Goal: Transaction & Acquisition: Obtain resource

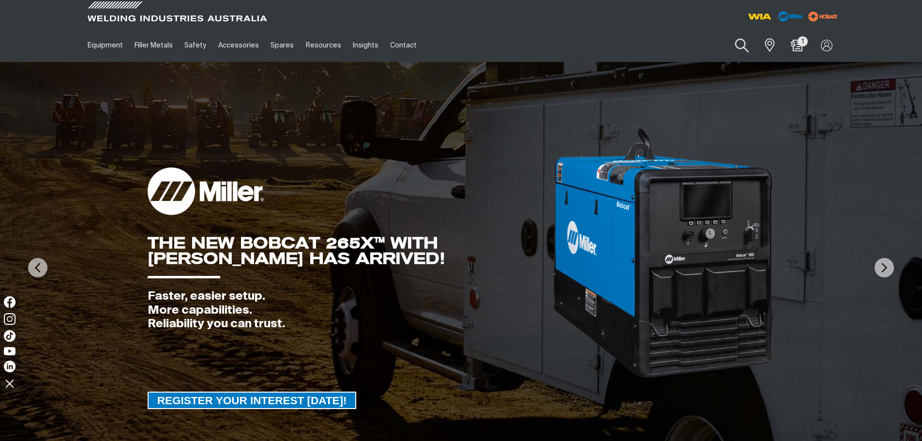
click at [739, 51] on button "Search products" at bounding box center [742, 46] width 39 height 28
click at [675, 42] on input "Search" at bounding box center [683, 45] width 149 height 22
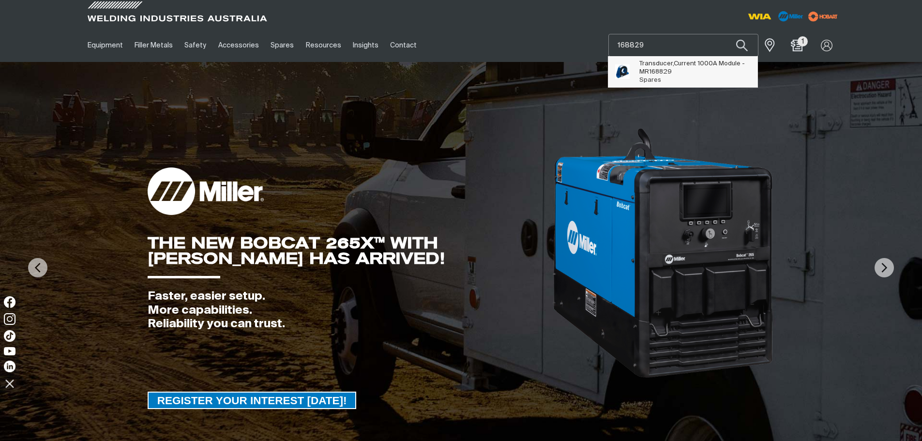
type input "168829"
click at [683, 84] on span "Transducer,Current 1000A Module - MR 168829 Spares" at bounding box center [694, 72] width 111 height 25
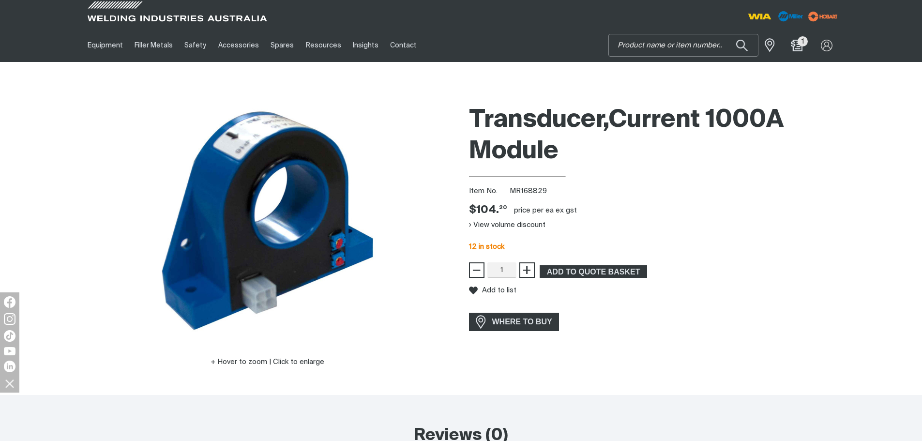
click at [689, 50] on input "Search" at bounding box center [683, 45] width 149 height 22
type input "251549"
click at [729, 65] on span "Kit, Heatsink Assembly IGBT 8 Pin - MR 251549" at bounding box center [694, 68] width 111 height 16
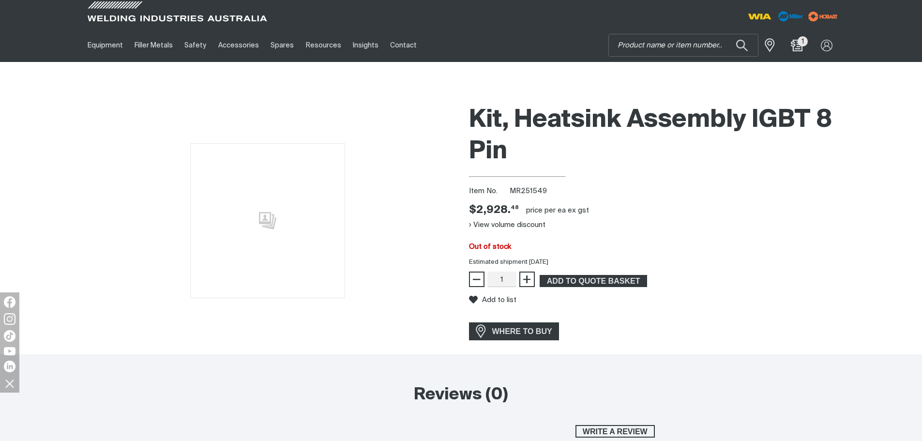
click at [647, 223] on div "View volume discount" at bounding box center [655, 224] width 372 height 15
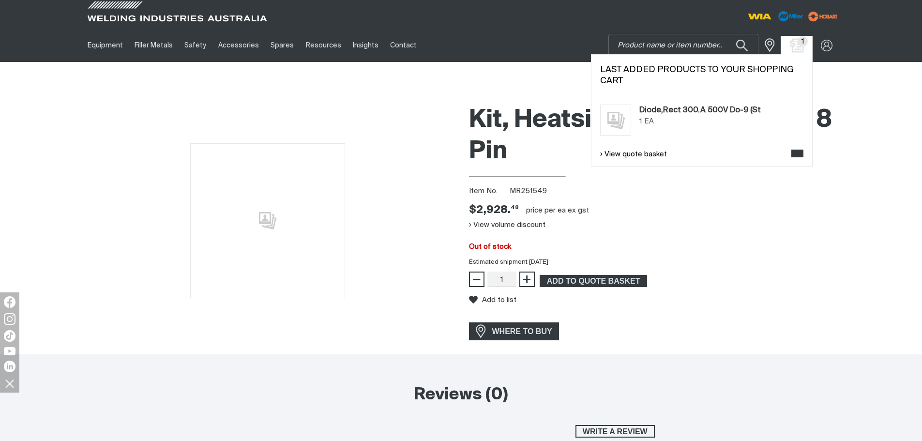
click at [792, 48] on img "Shopping cart (1 product(s))" at bounding box center [797, 45] width 14 height 14
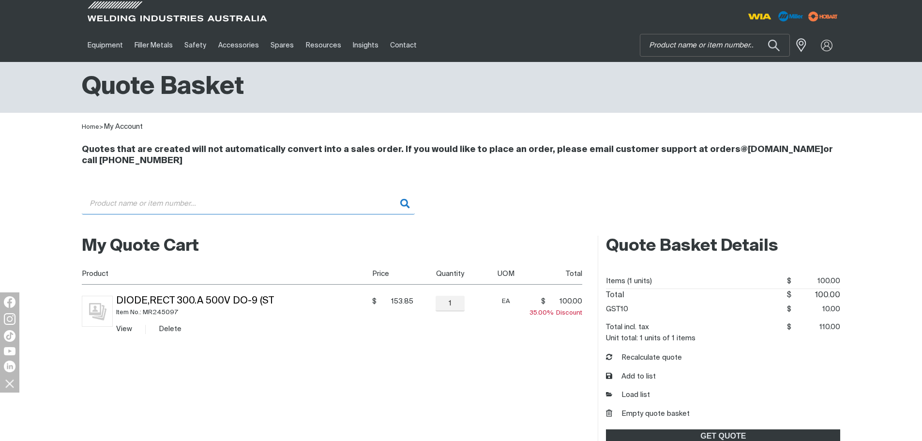
click at [186, 199] on input "Search" at bounding box center [248, 204] width 333 height 22
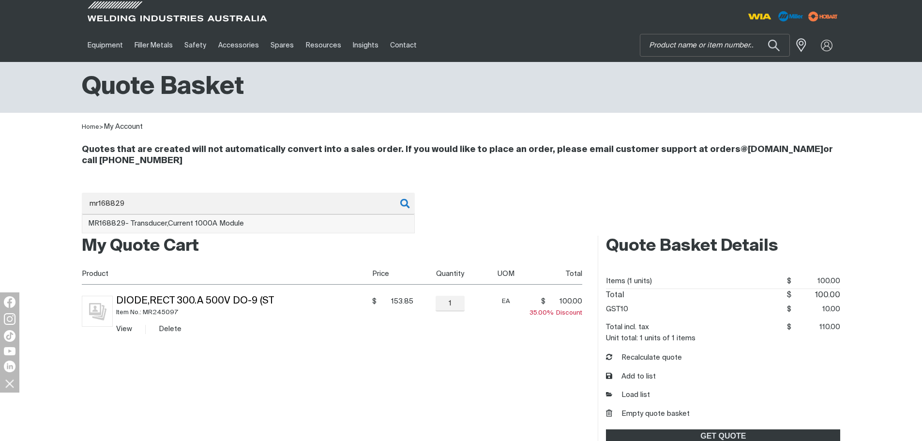
click at [221, 232] on li "MR168829 - Transducer,Current 1000A Module" at bounding box center [248, 224] width 332 height 18
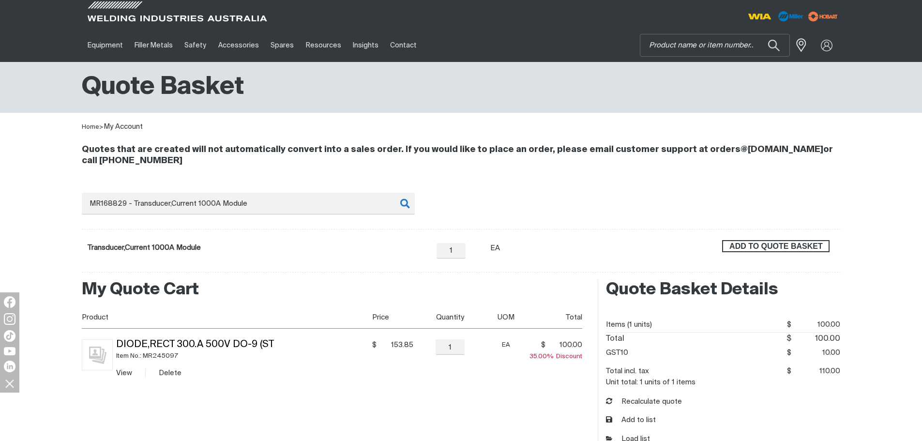
click at [812, 242] on span "ADD TO QUOTE BASKET" at bounding box center [776, 246] width 106 height 13
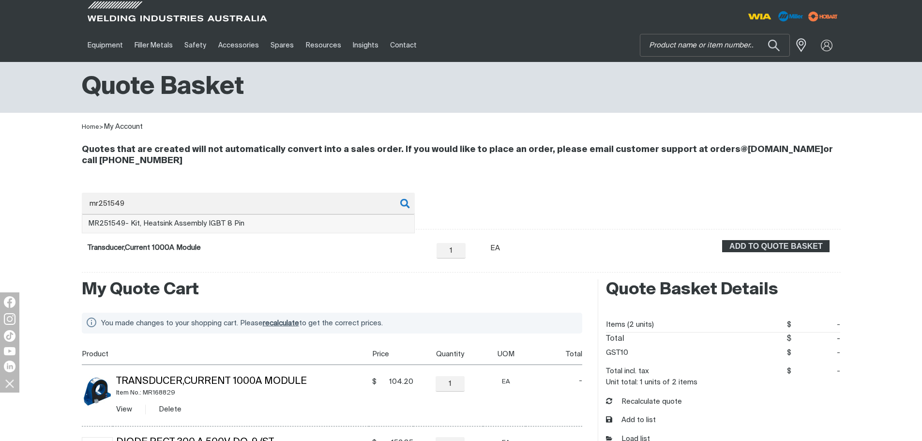
click at [268, 228] on li "MR251549 - Kit, Heatsink Assembly IGBT 8 Pin" at bounding box center [248, 224] width 332 height 18
type input "MR251549 - Kit, Heatsink Assembly IGBT 8 Pin"
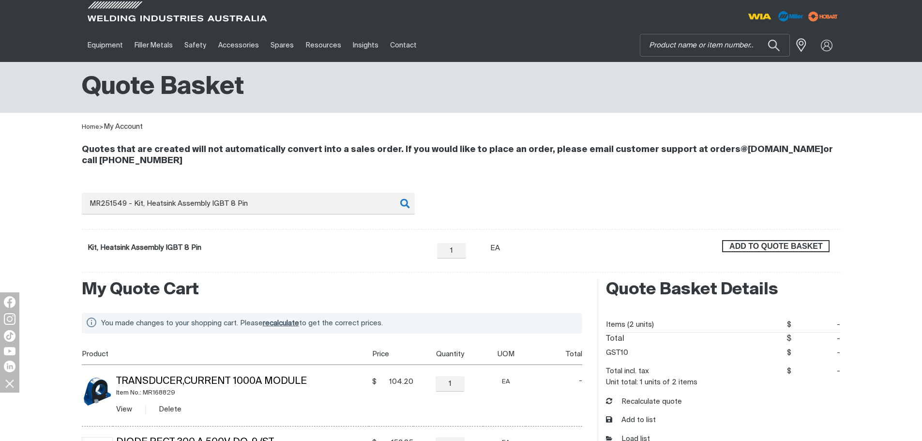
click at [764, 252] on button "ADD TO QUOTE BASKET" at bounding box center [775, 246] width 107 height 13
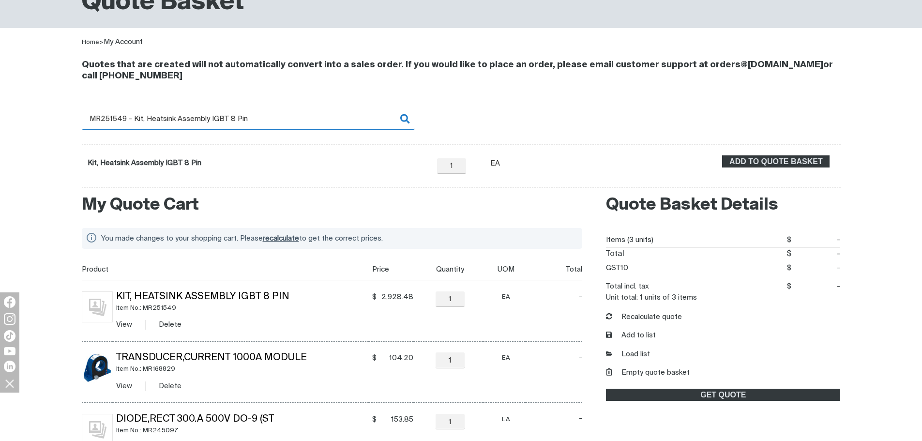
scroll to position [97, 0]
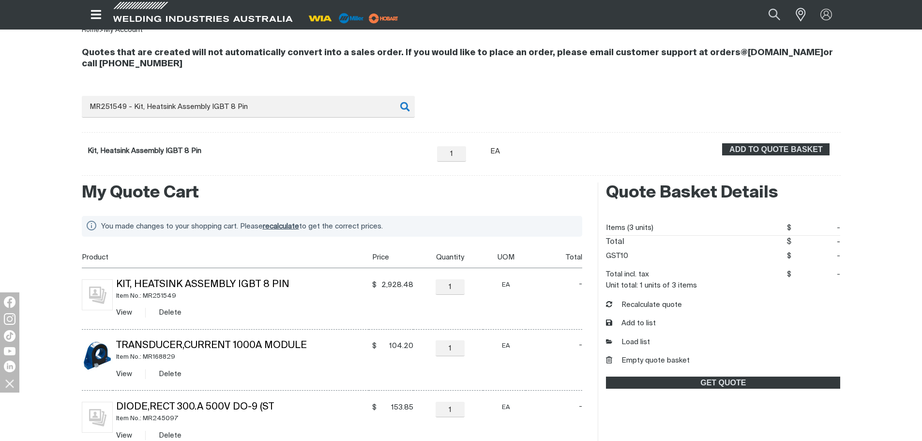
click at [282, 224] on span "recalculate" at bounding box center [281, 226] width 36 height 7
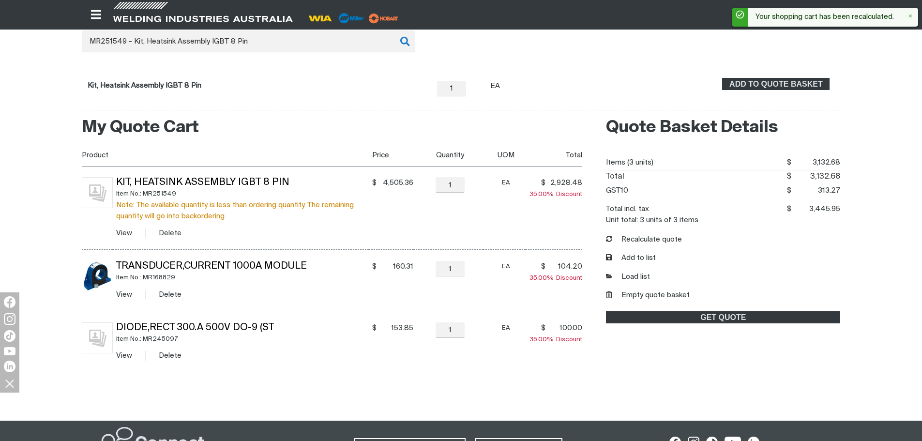
scroll to position [145, 0]
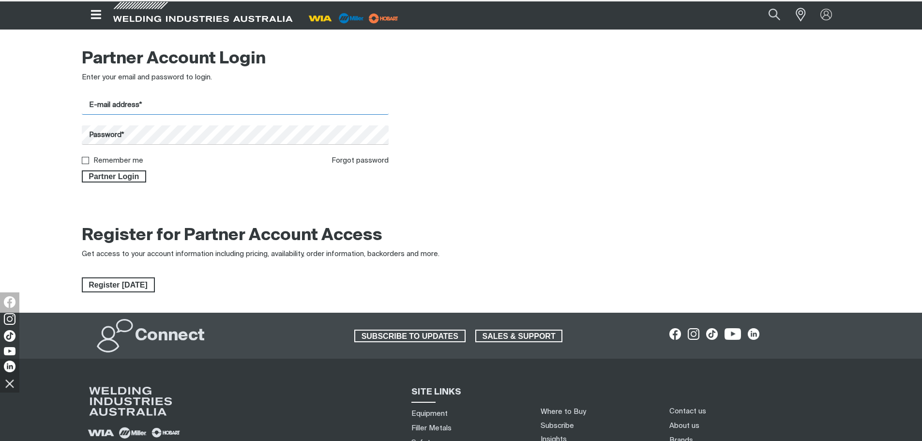
type input "[EMAIL_ADDRESS][DOMAIN_NAME]"
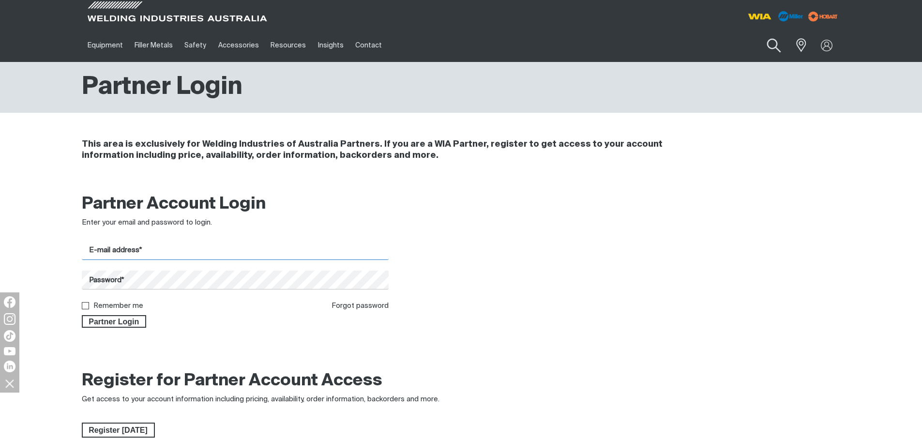
type input "[EMAIL_ADDRESS][DOMAIN_NAME]"
click at [772, 45] on button "Search products" at bounding box center [773, 46] width 39 height 28
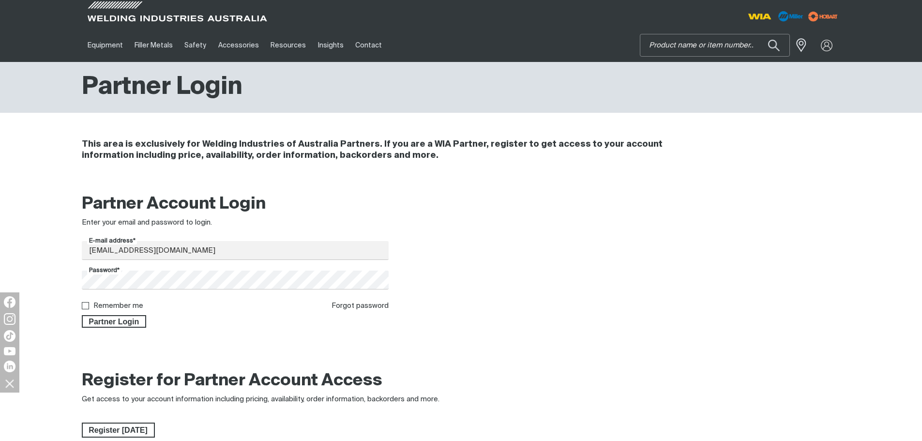
click at [706, 45] on input "Search" at bounding box center [714, 45] width 149 height 22
click at [758, 34] on button "Search products" at bounding box center [774, 45] width 33 height 23
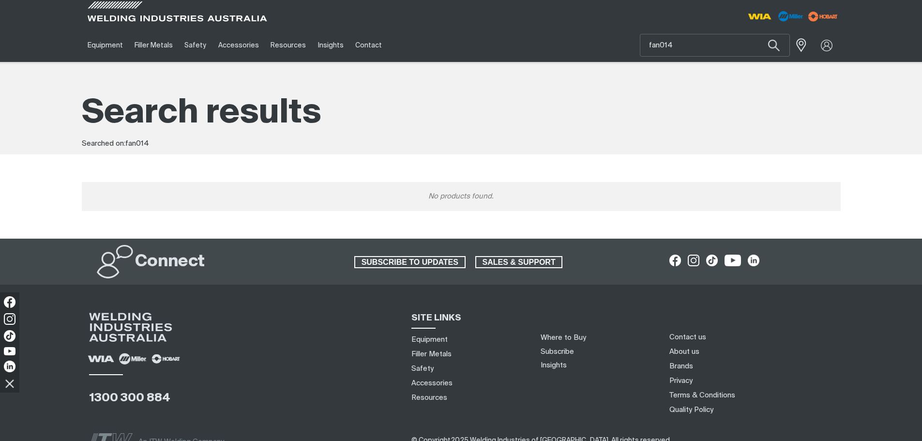
drag, startPoint x: 410, startPoint y: 161, endPoint x: 405, endPoint y: 162, distance: 5.4
click at [410, 161] on div "No products found." at bounding box center [461, 196] width 775 height 73
drag, startPoint x: 698, startPoint y: 40, endPoint x: 603, endPoint y: 44, distance: 94.5
click at [603, 44] on div "Equipment Stick Welders TIG Welders MIG Welders Multi-Process Welders Engine Dr…" at bounding box center [461, 45] width 759 height 33
paste input "FAN"
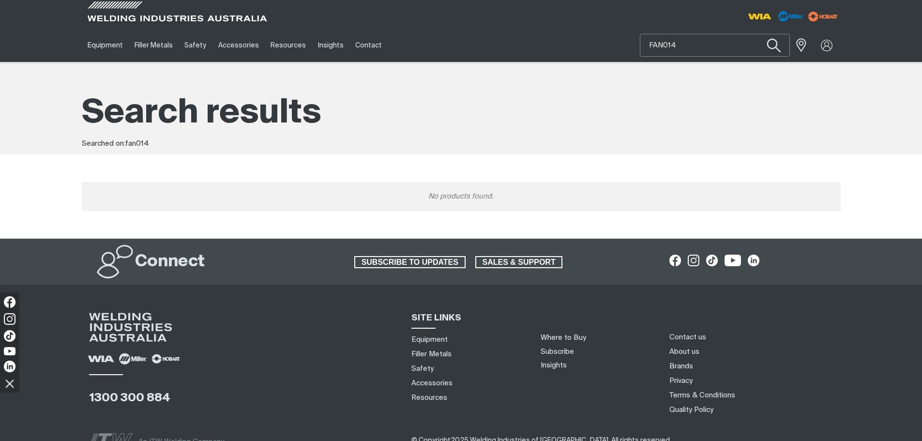
type input "FAN014"
click at [774, 48] on button "Search products" at bounding box center [773, 46] width 39 height 28
click at [824, 48] on img at bounding box center [827, 45] width 14 height 14
click at [781, 61] on link "Partner Login" at bounding box center [787, 64] width 106 height 18
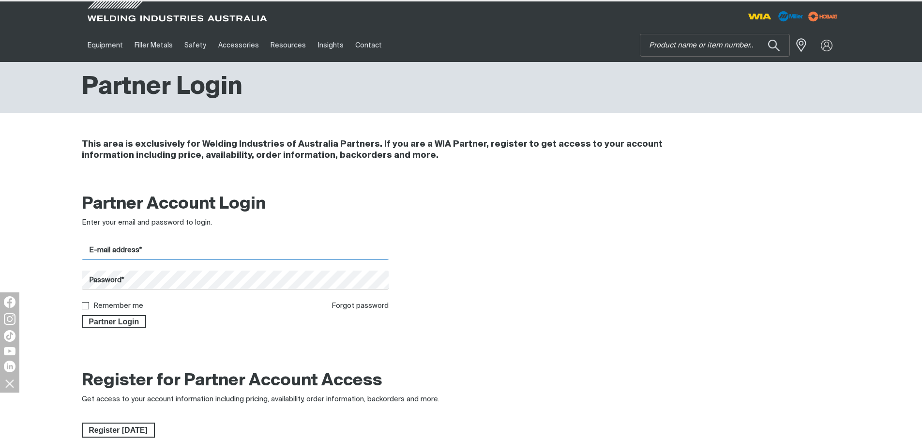
type input "[EMAIL_ADDRESS][DOMAIN_NAME]"
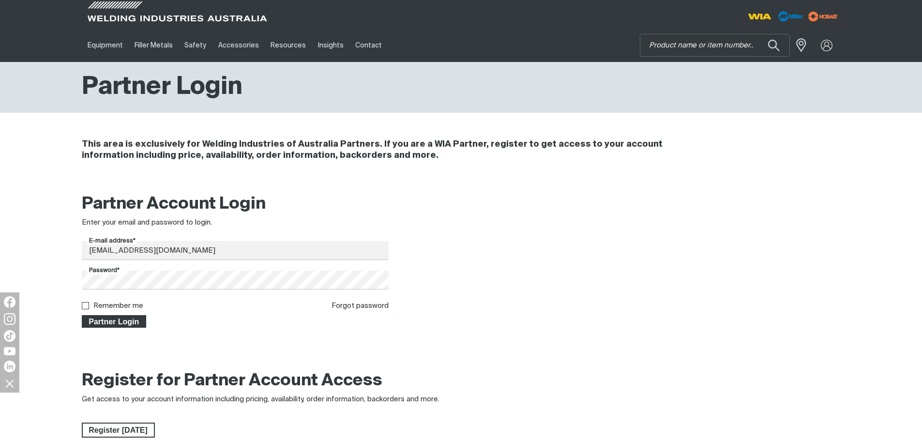
click at [106, 325] on span "Partner Login" at bounding box center [114, 321] width 63 height 13
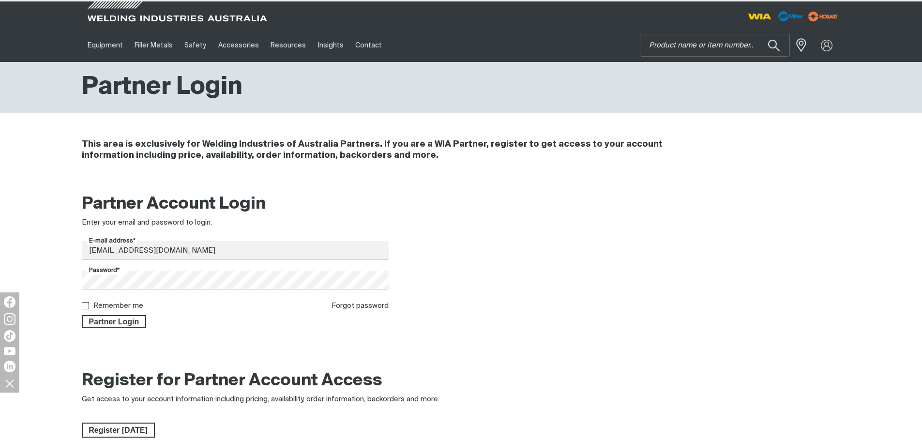
type input "FAN014"
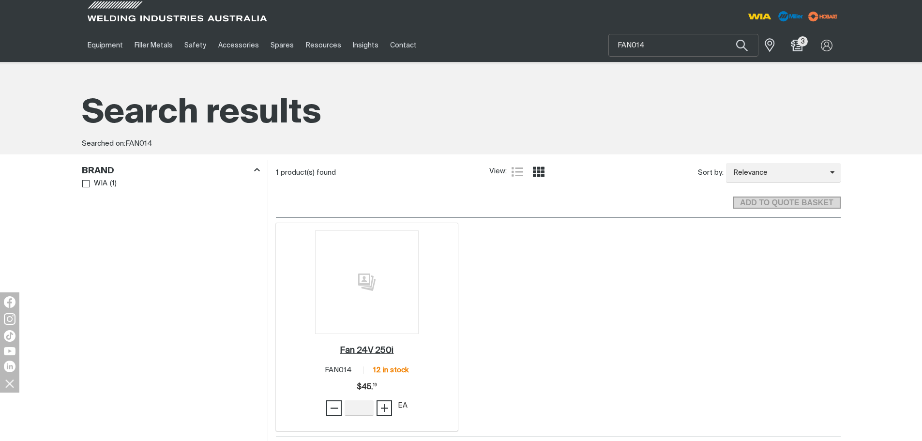
click at [380, 345] on link "Fan 24V 250i ." at bounding box center [367, 350] width 54 height 11
